Goal: Find specific page/section: Find specific page/section

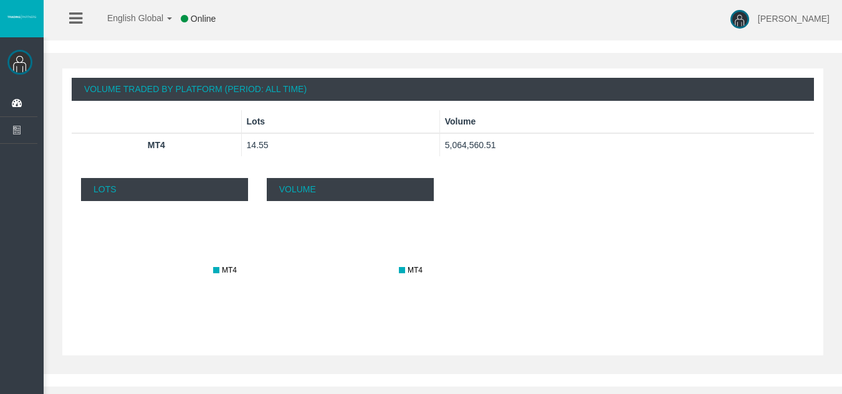
scroll to position [374, 0]
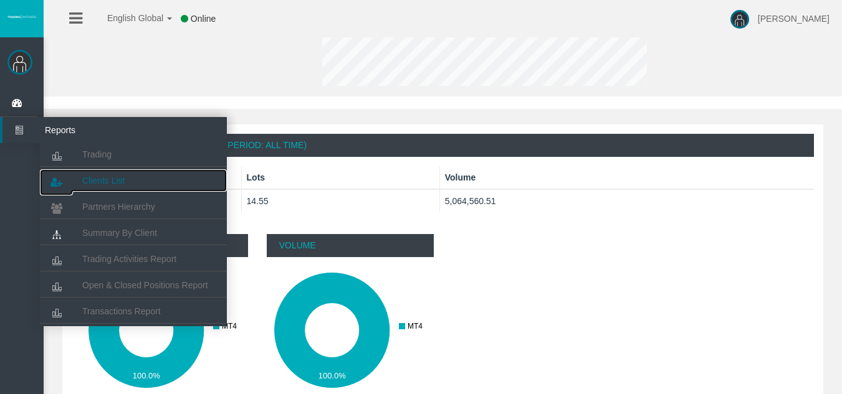
click at [105, 177] on span "Clients List" at bounding box center [103, 181] width 42 height 10
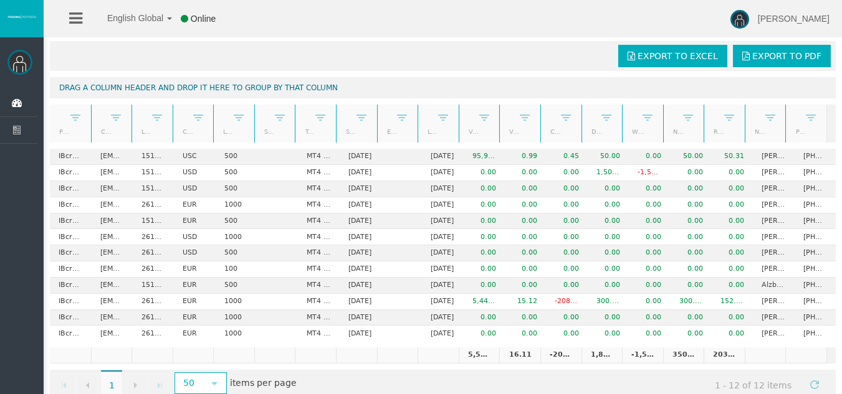
scroll to position [54, 0]
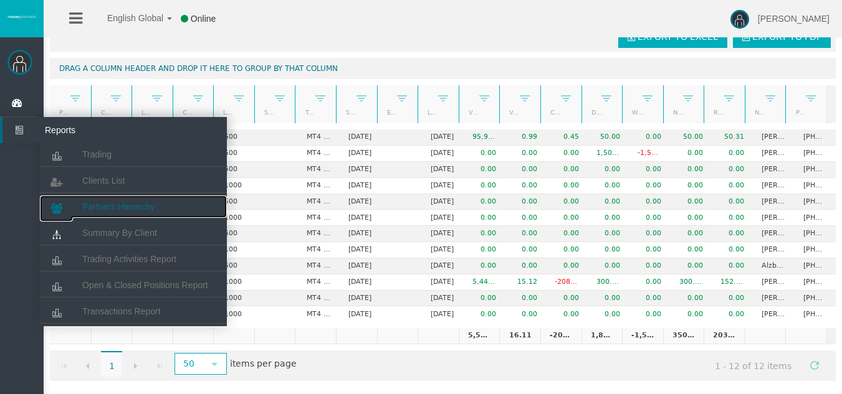
click at [104, 205] on span "Partners Hierarchy" at bounding box center [118, 207] width 73 height 10
